Goal: Find specific page/section: Find specific page/section

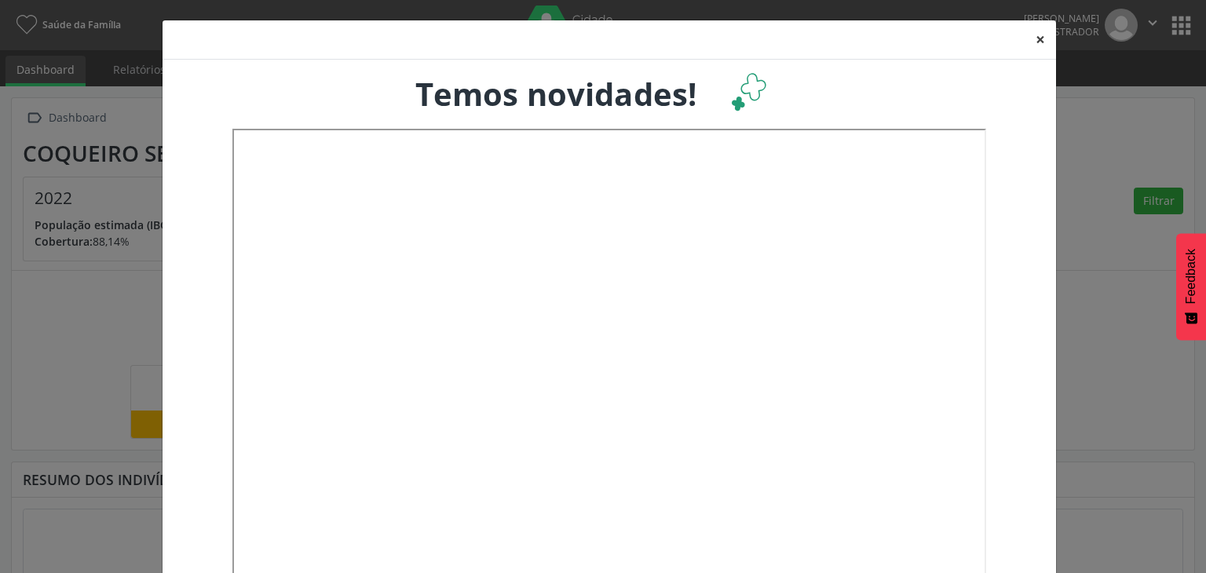
click at [1028, 38] on button "×" at bounding box center [1040, 39] width 31 height 38
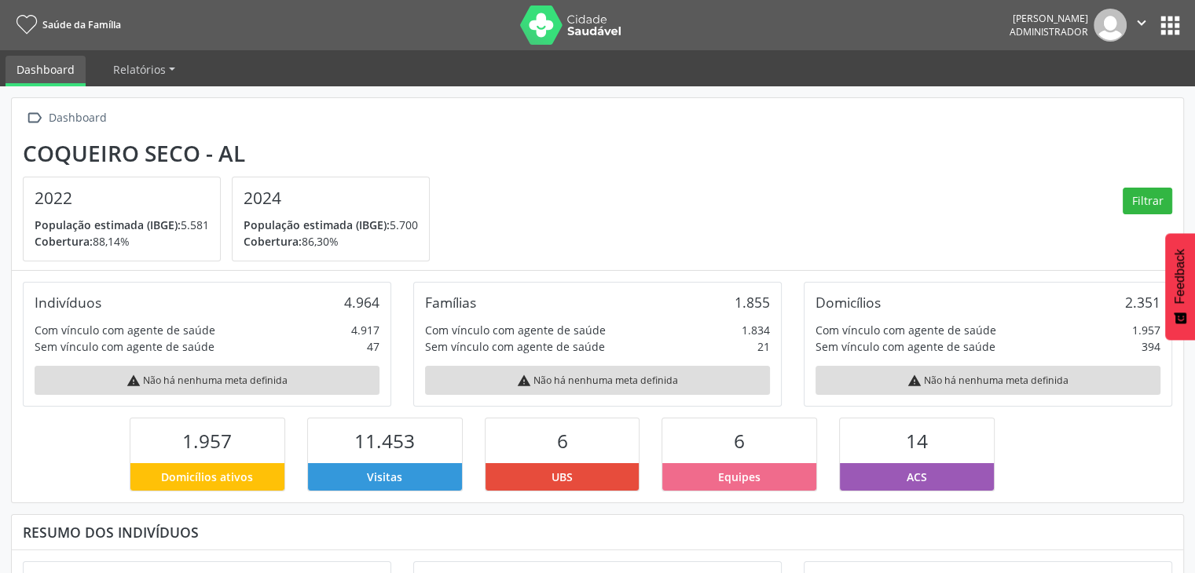
click at [1175, 21] on button "apps" at bounding box center [1169, 25] width 27 height 27
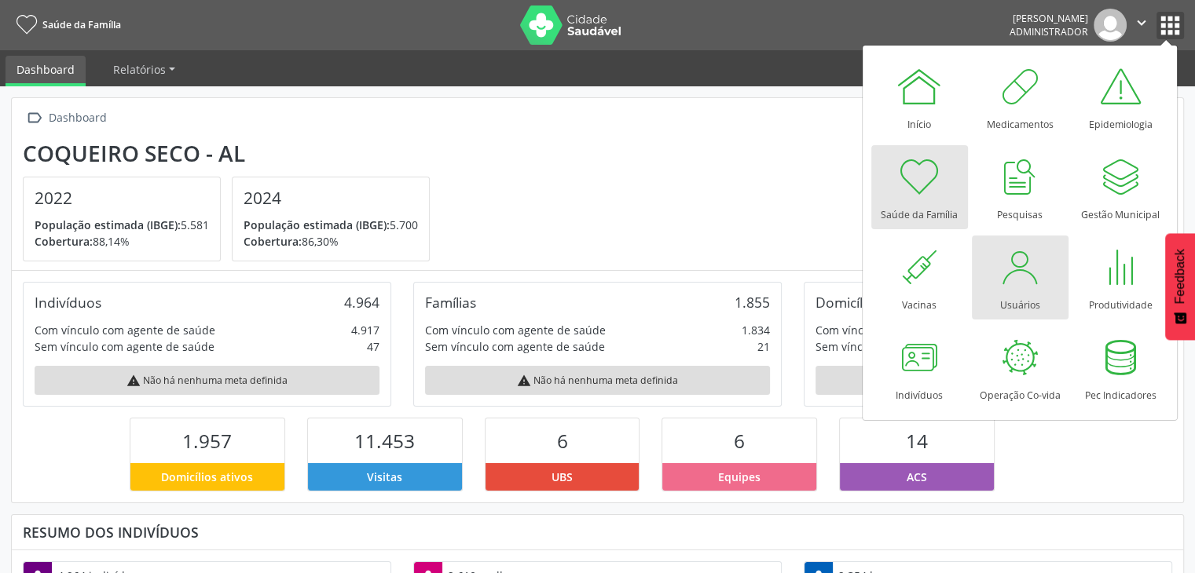
scroll to position [258, 390]
click at [1018, 273] on div at bounding box center [1019, 266] width 47 height 47
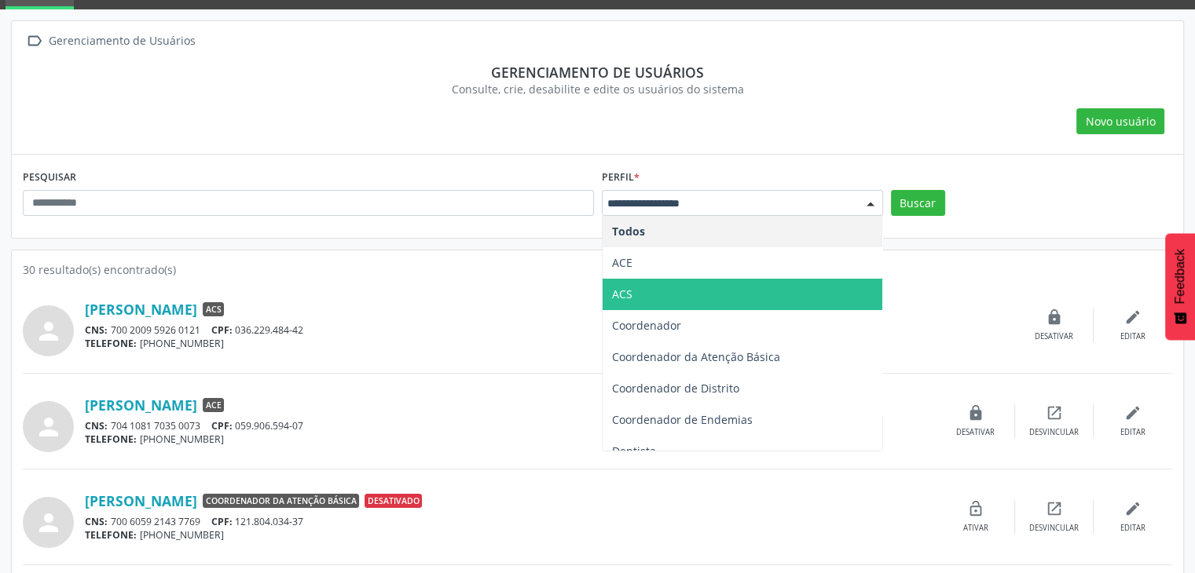
scroll to position [78, 0]
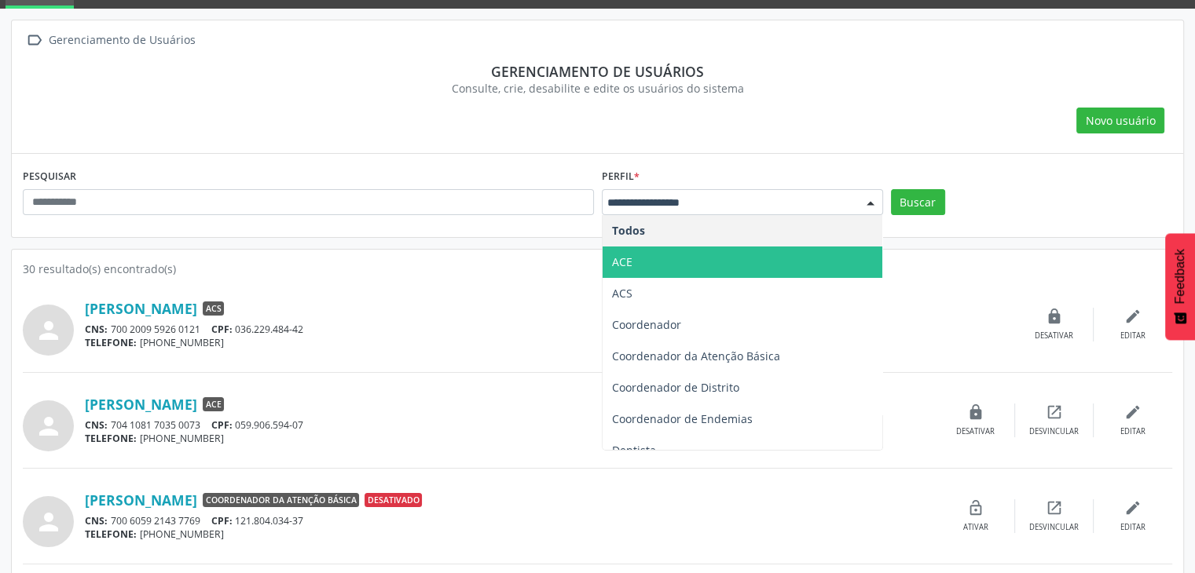
click at [657, 262] on span "ACE" at bounding box center [742, 262] width 280 height 31
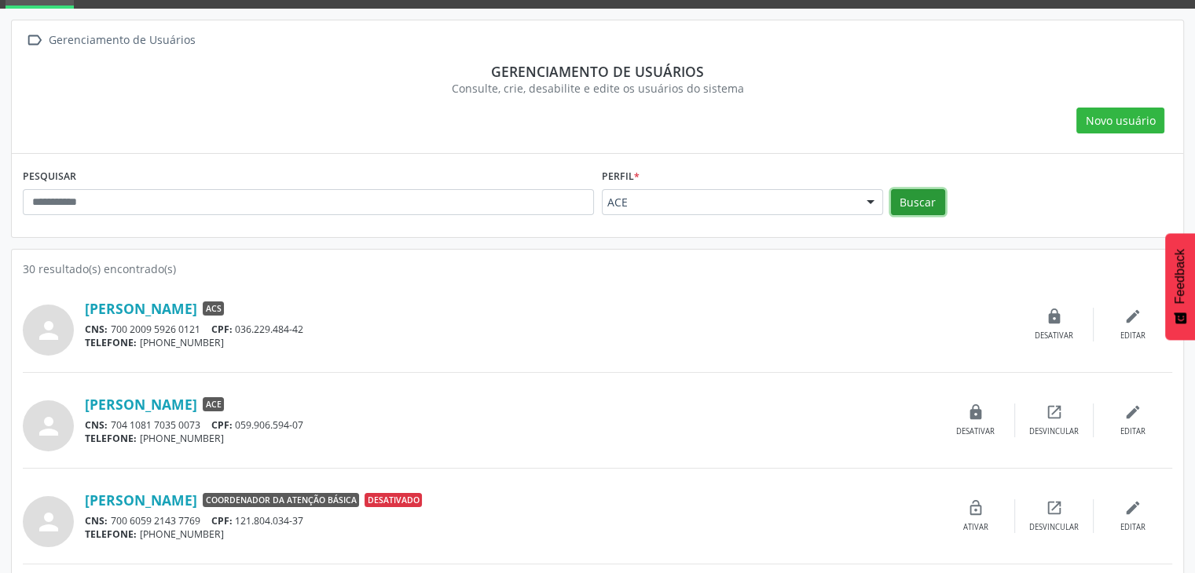
click at [927, 196] on button "Buscar" at bounding box center [918, 202] width 54 height 27
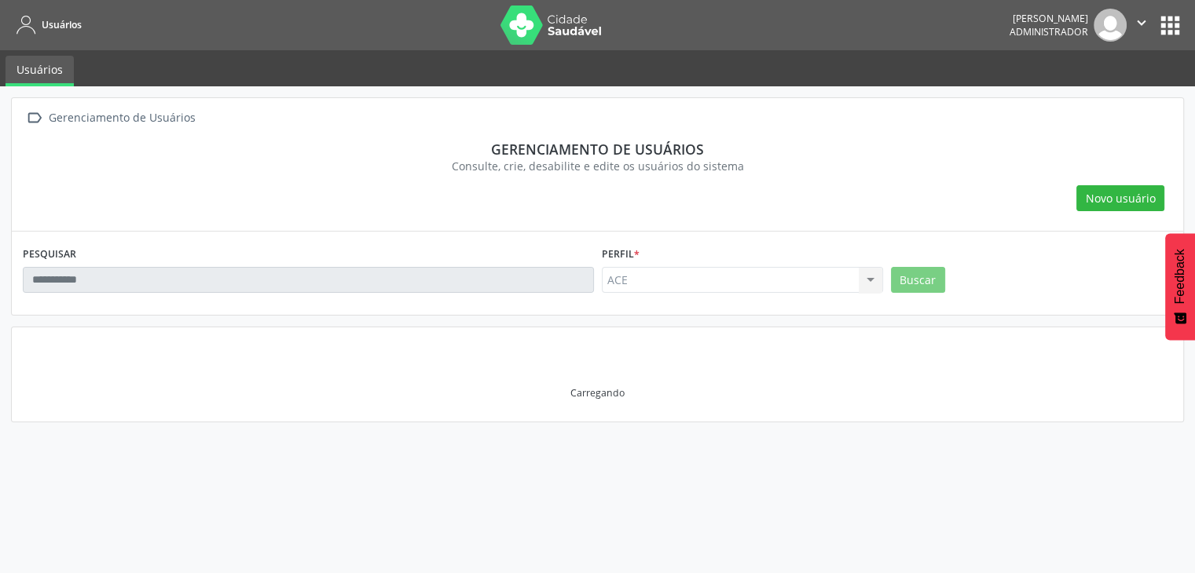
scroll to position [0, 0]
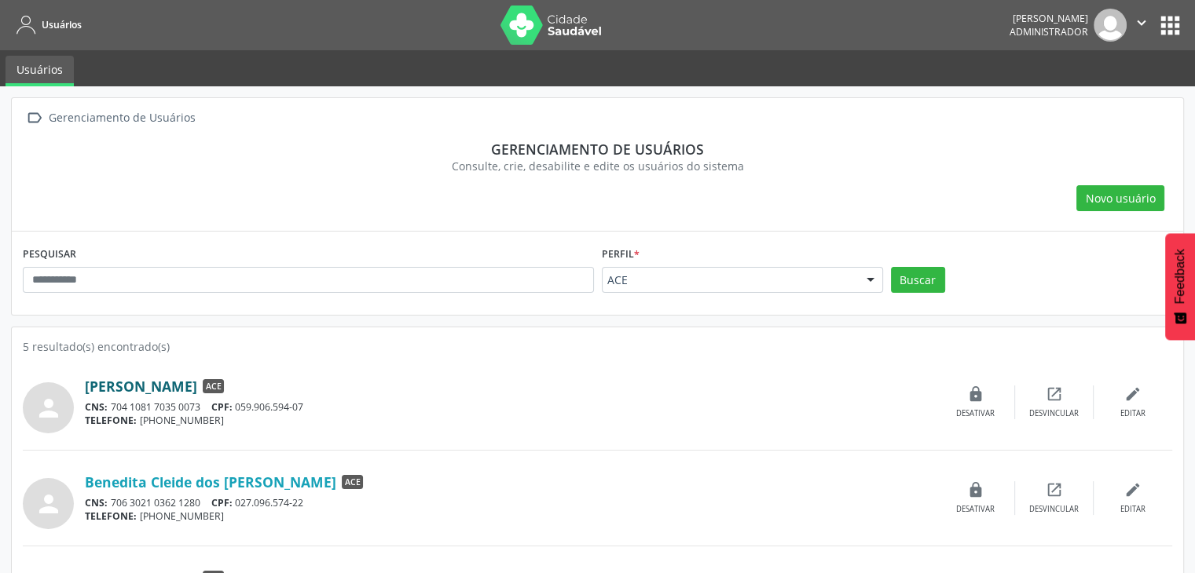
click at [197, 383] on link "Andressa Maria Gomes de Oliveira" at bounding box center [141, 386] width 112 height 17
